Goal: Check status: Check status

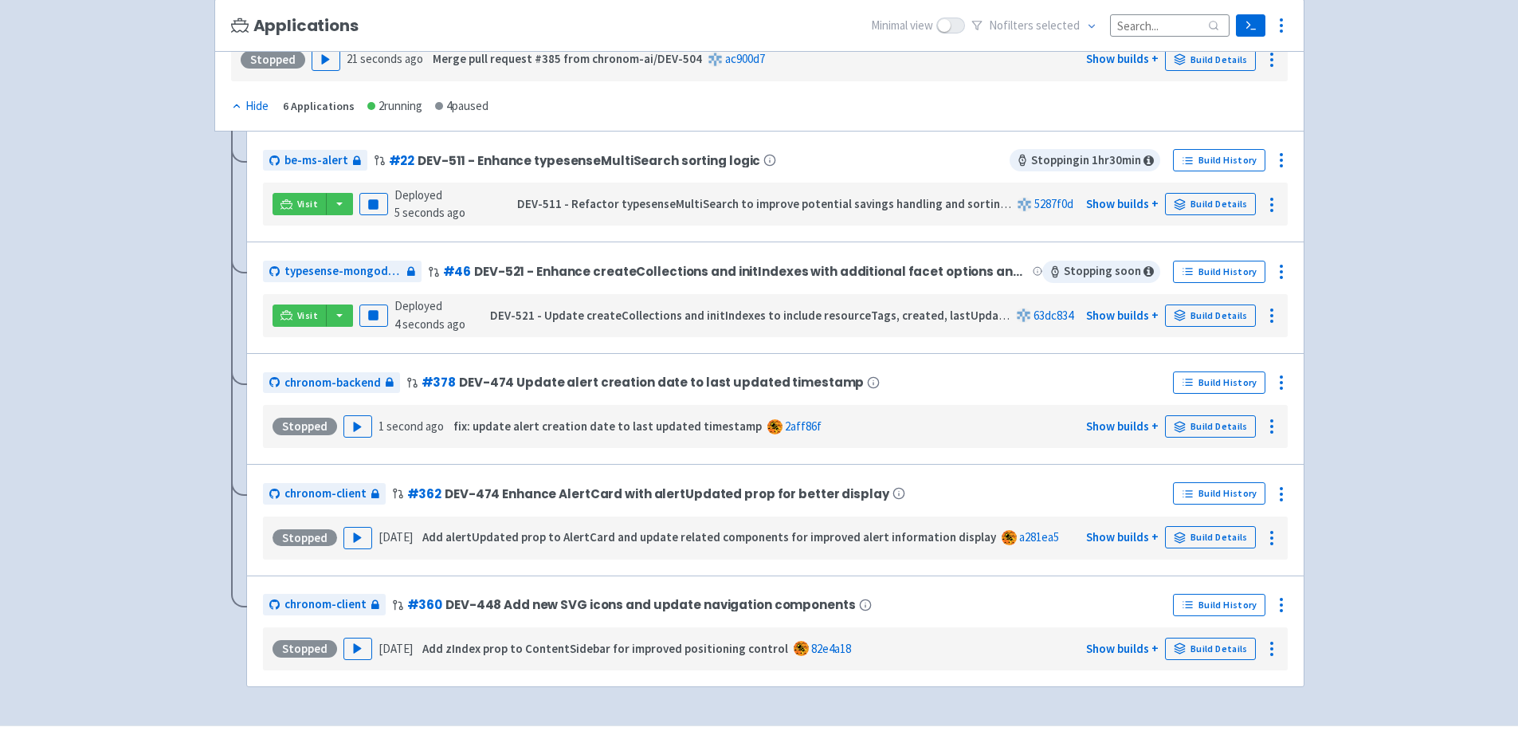
scroll to position [319, 0]
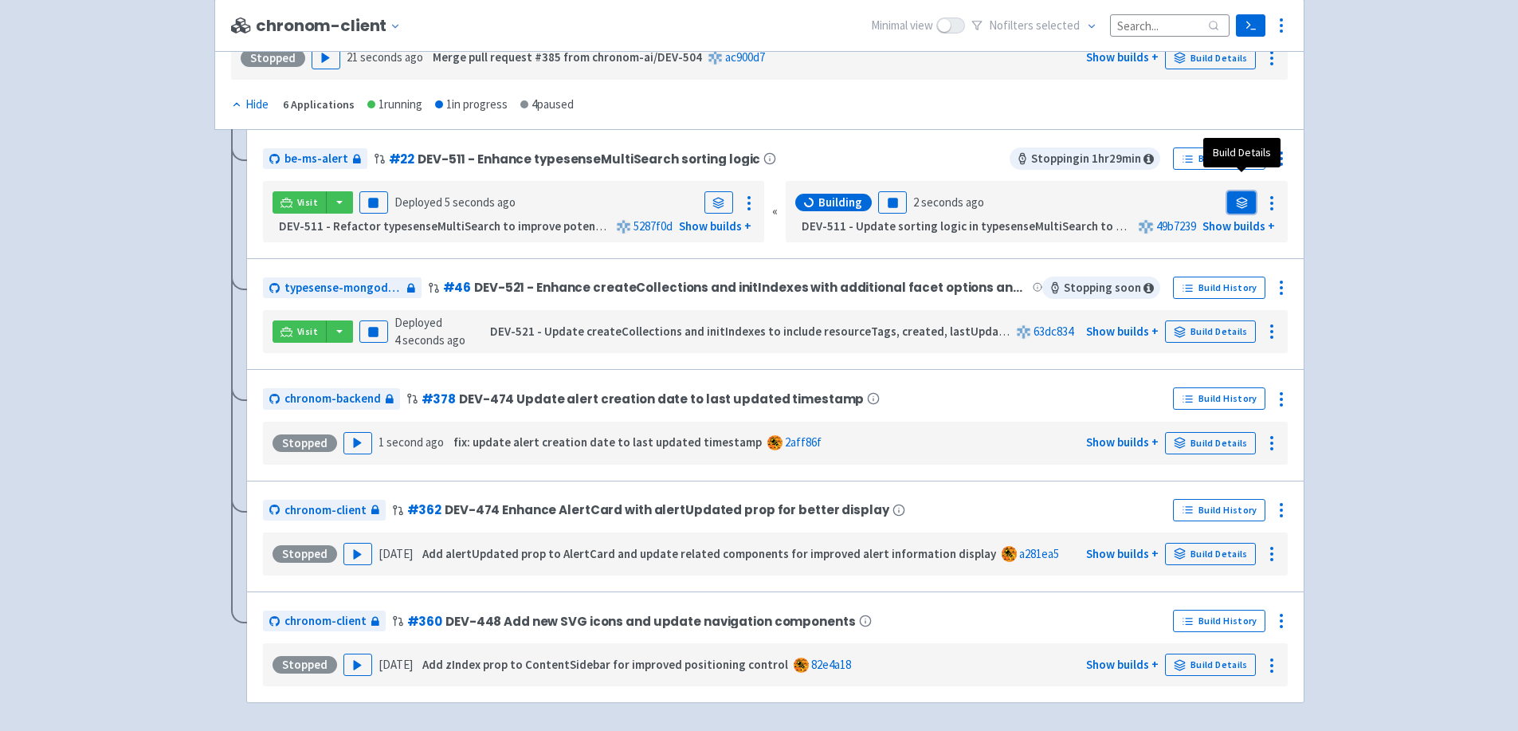
click at [1239, 197] on icon at bounding box center [1242, 203] width 12 height 12
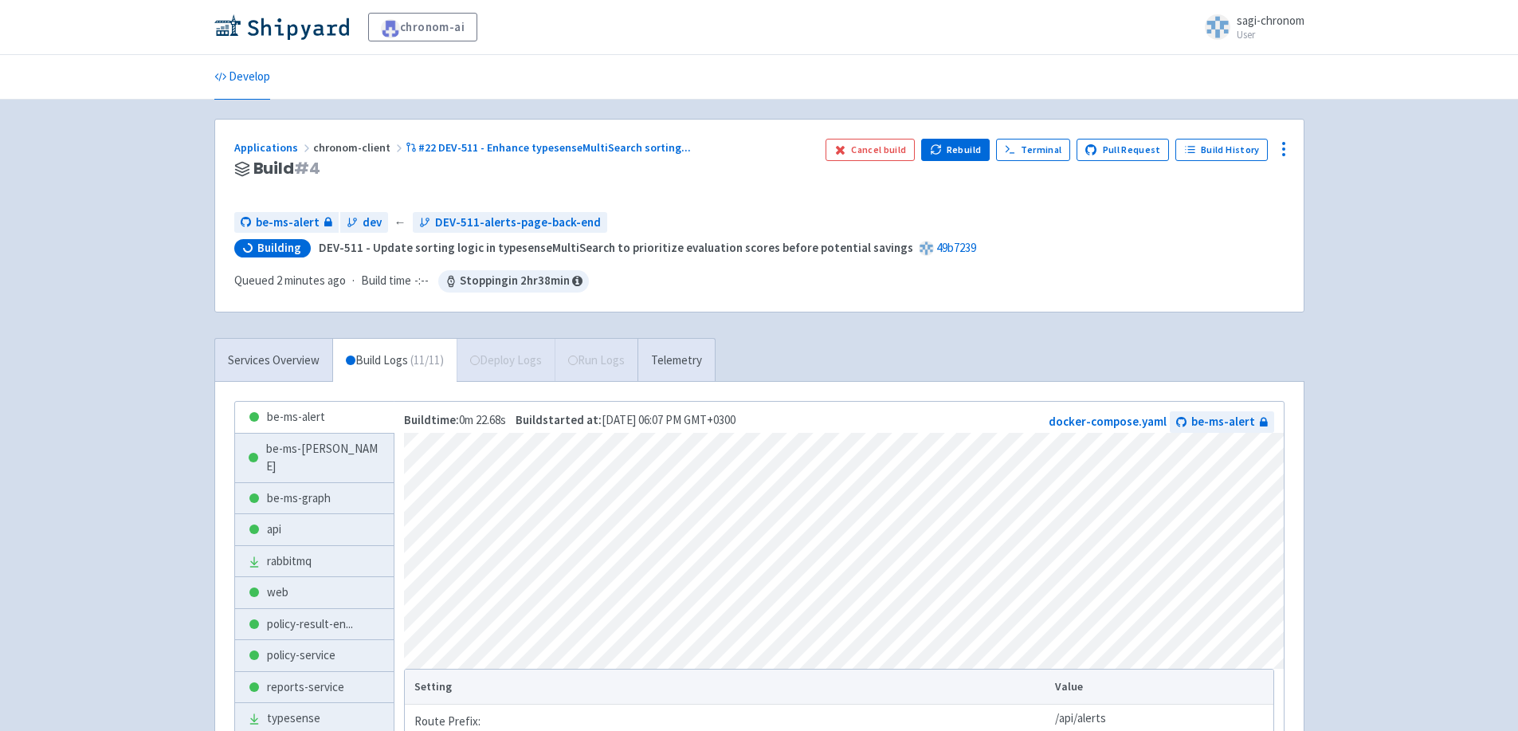
click at [554, 356] on div "Services Overview Build Logs ( 11 / 11 ) Deploy Logs Run Logs Telemetry" at bounding box center [464, 360] width 501 height 44
click at [1138, 41] on div "chronom-ai sagi-chronom User Profile Sign out" at bounding box center [759, 27] width 1090 height 29
click at [921, 313] on div "Applications chronom-client #22 DEV-511 - Enhance typesenseMultiSearch sorting …" at bounding box center [759, 481] width 1090 height 725
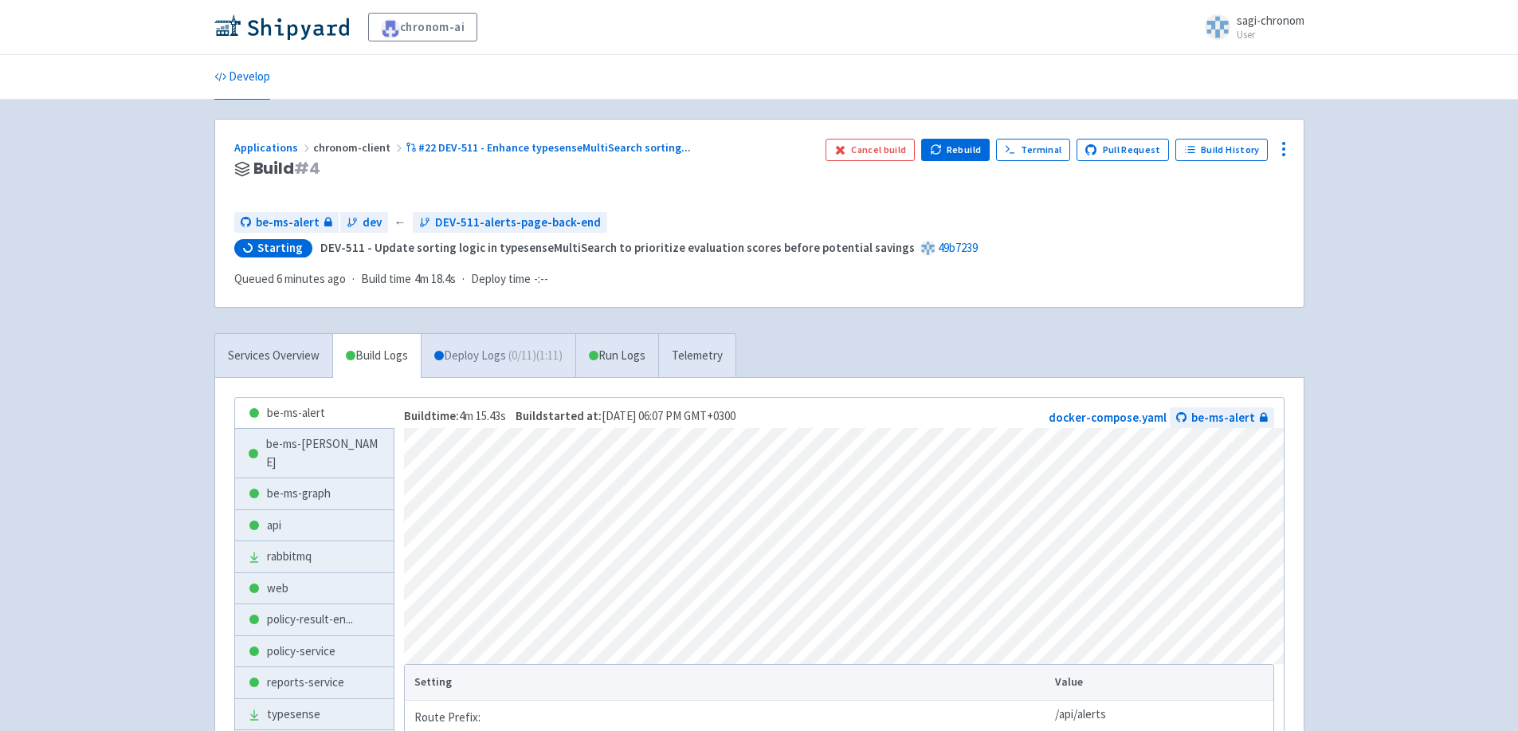
click at [484, 358] on link "Deploy Logs ( 0 / 11 ) (1:11)" at bounding box center [498, 356] width 155 height 44
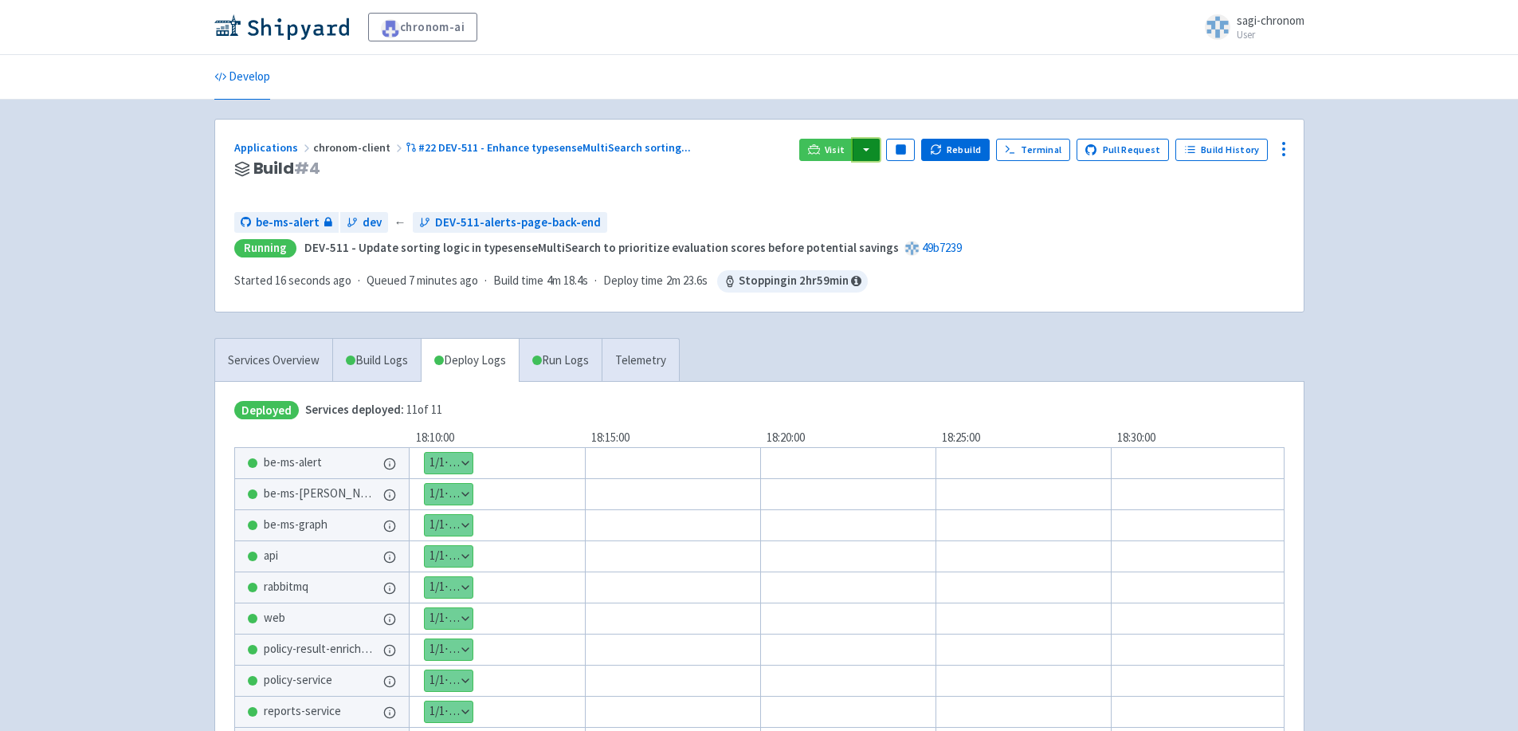
click at [872, 149] on button "button" at bounding box center [865, 150] width 27 height 22
click at [871, 150] on button "button" at bounding box center [865, 150] width 27 height 22
